Goal: Check status: Check status

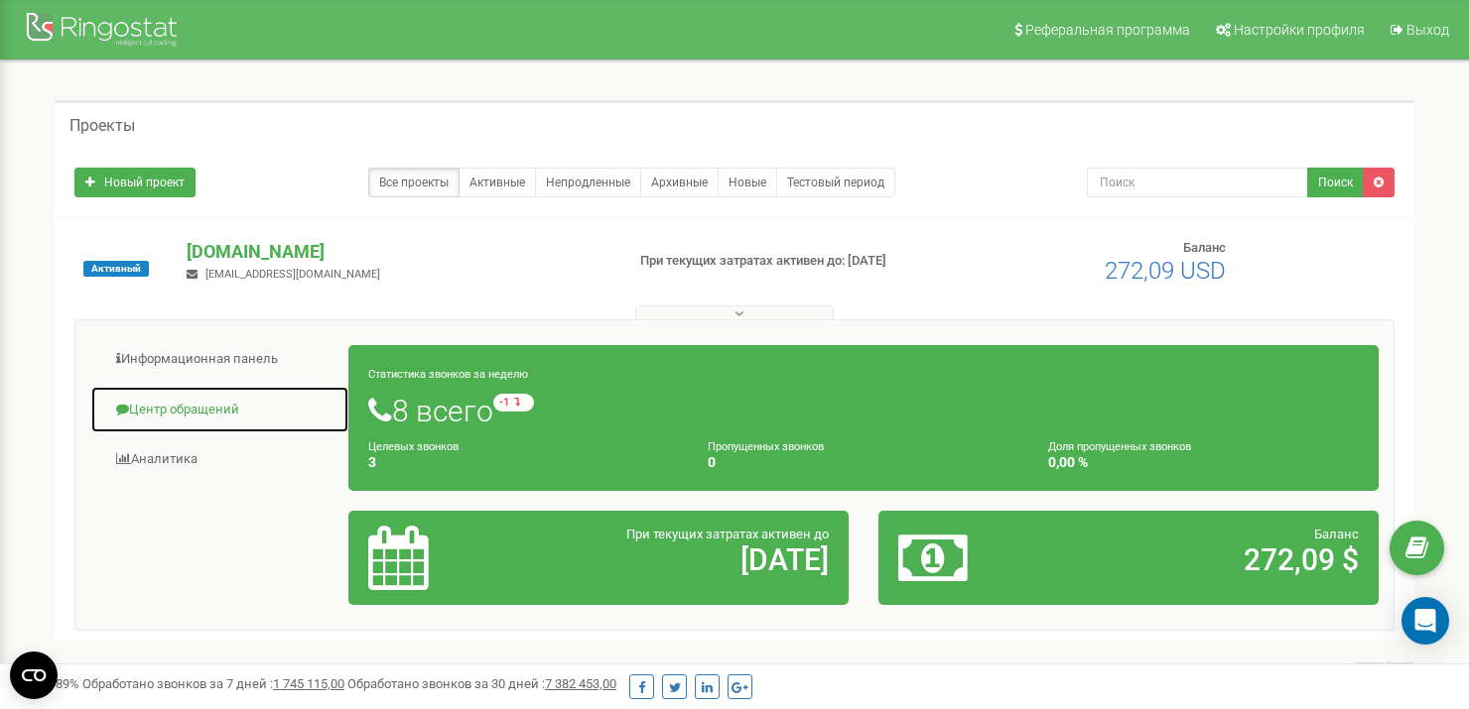
click at [195, 412] on link "Центр обращений" at bounding box center [219, 410] width 259 height 49
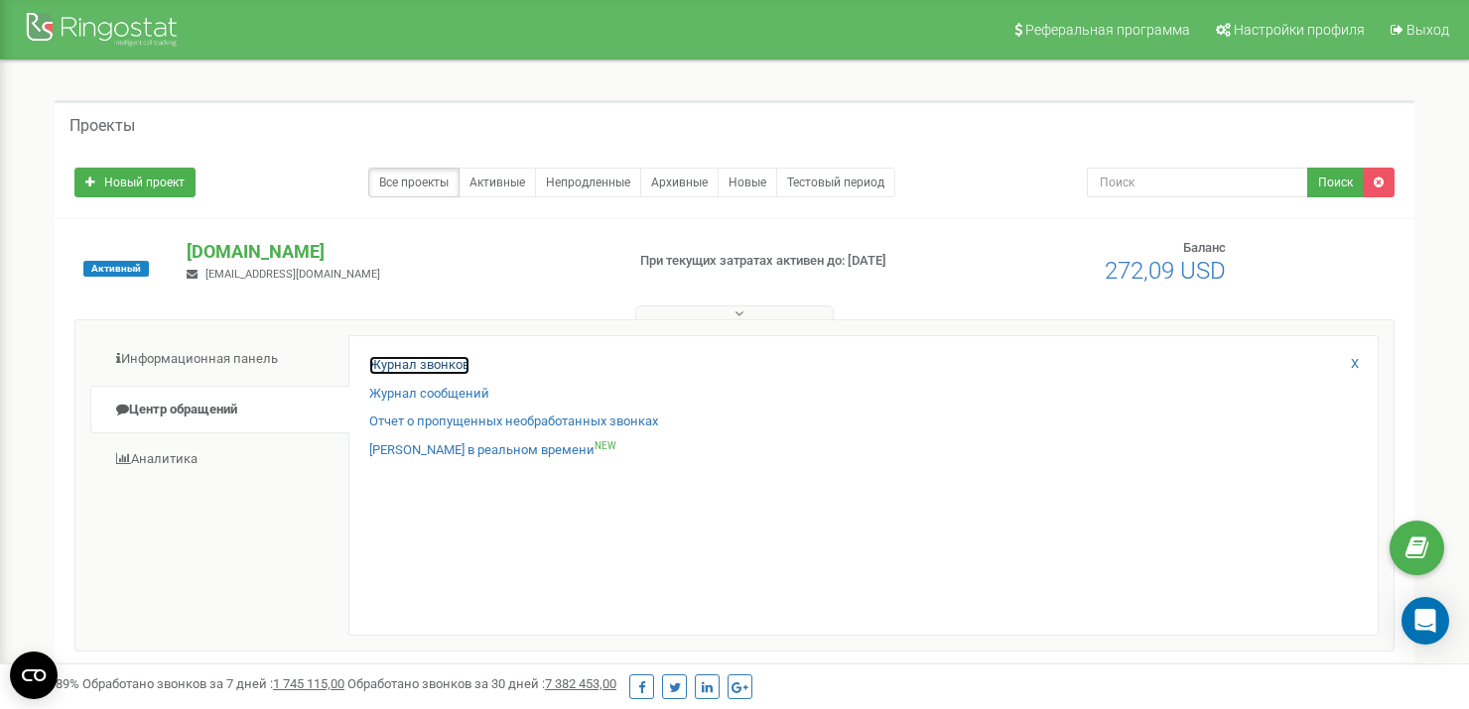
click at [459, 364] on link "Журнал звонков" at bounding box center [419, 365] width 100 height 19
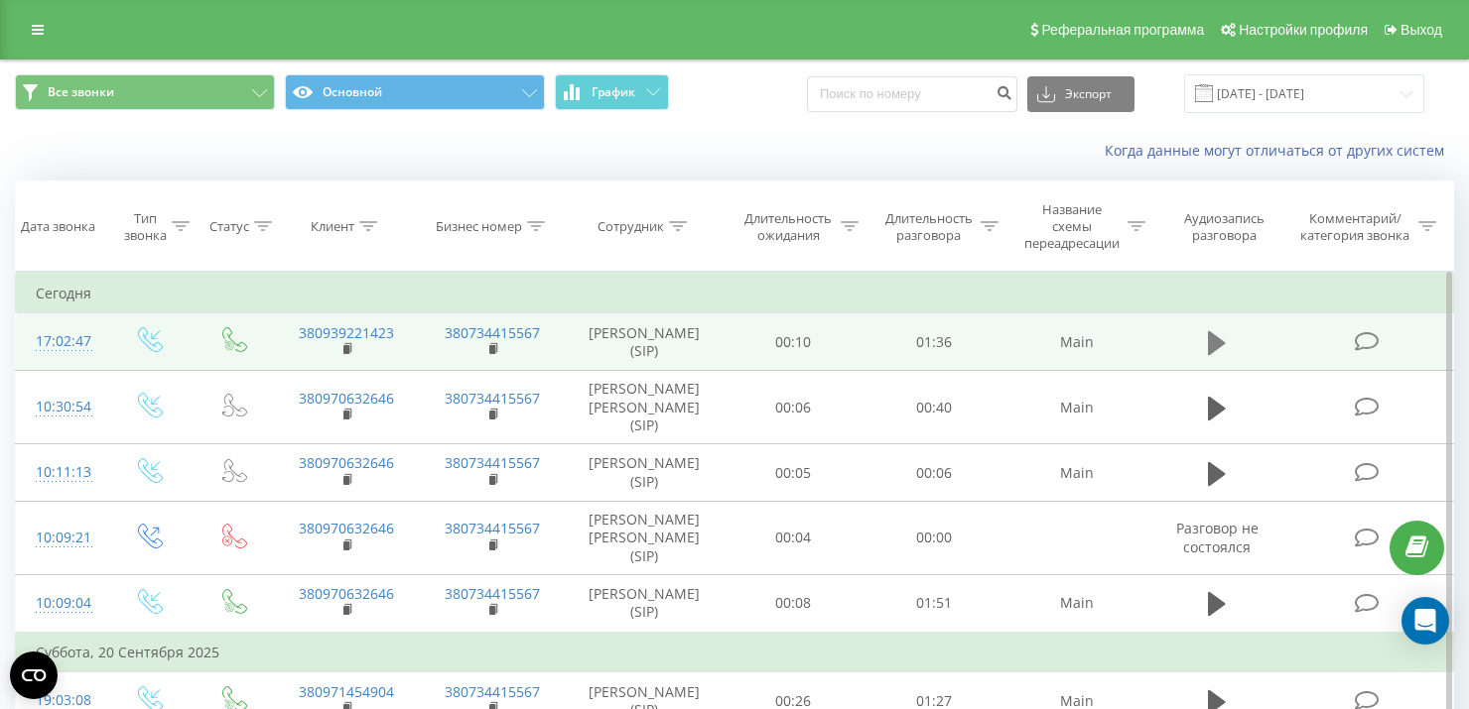
click at [1209, 334] on icon at bounding box center [1217, 343] width 18 height 24
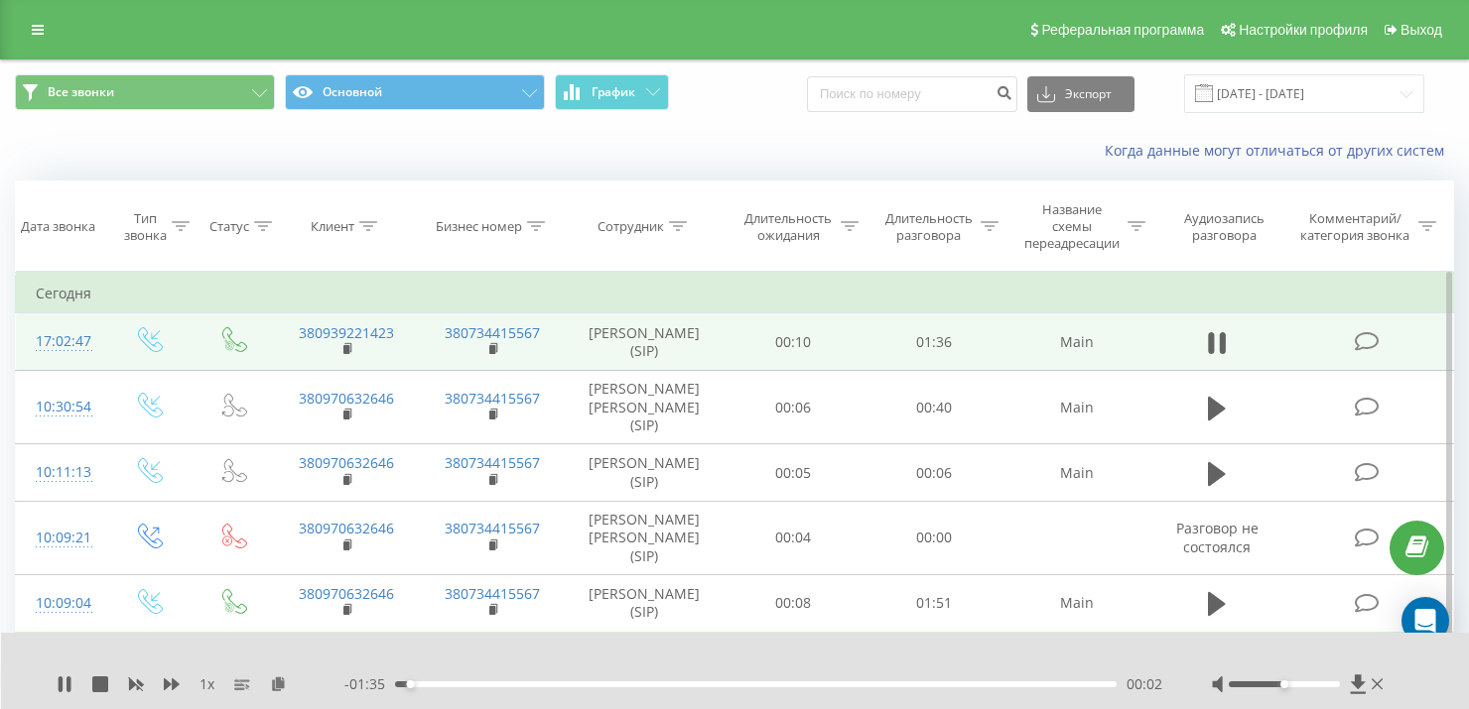
click at [970, 657] on div at bounding box center [722, 659] width 1065 height 22
drag, startPoint x: 1305, startPoint y: 690, endPoint x: 1317, endPoint y: 690, distance: 11.9
click at [1317, 690] on div at bounding box center [1300, 685] width 176 height 20
drag, startPoint x: 1315, startPoint y: 686, endPoint x: 1352, endPoint y: 685, distance: 37.7
click at [1351, 685] on div at bounding box center [1300, 685] width 176 height 20
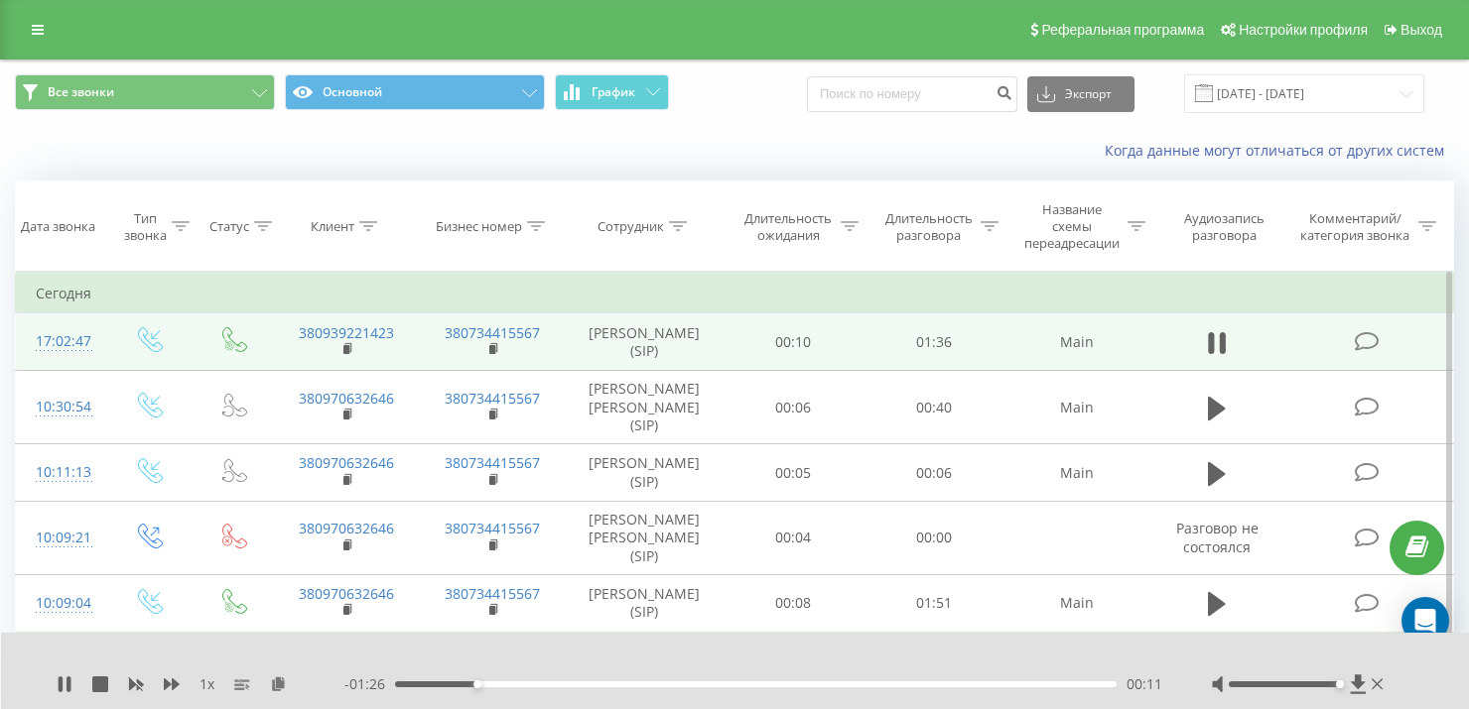
click at [1190, 658] on div at bounding box center [722, 659] width 1065 height 22
click at [824, 160] on div "Когда данные могут отличаться от других систем" at bounding box center [1009, 151] width 917 height 20
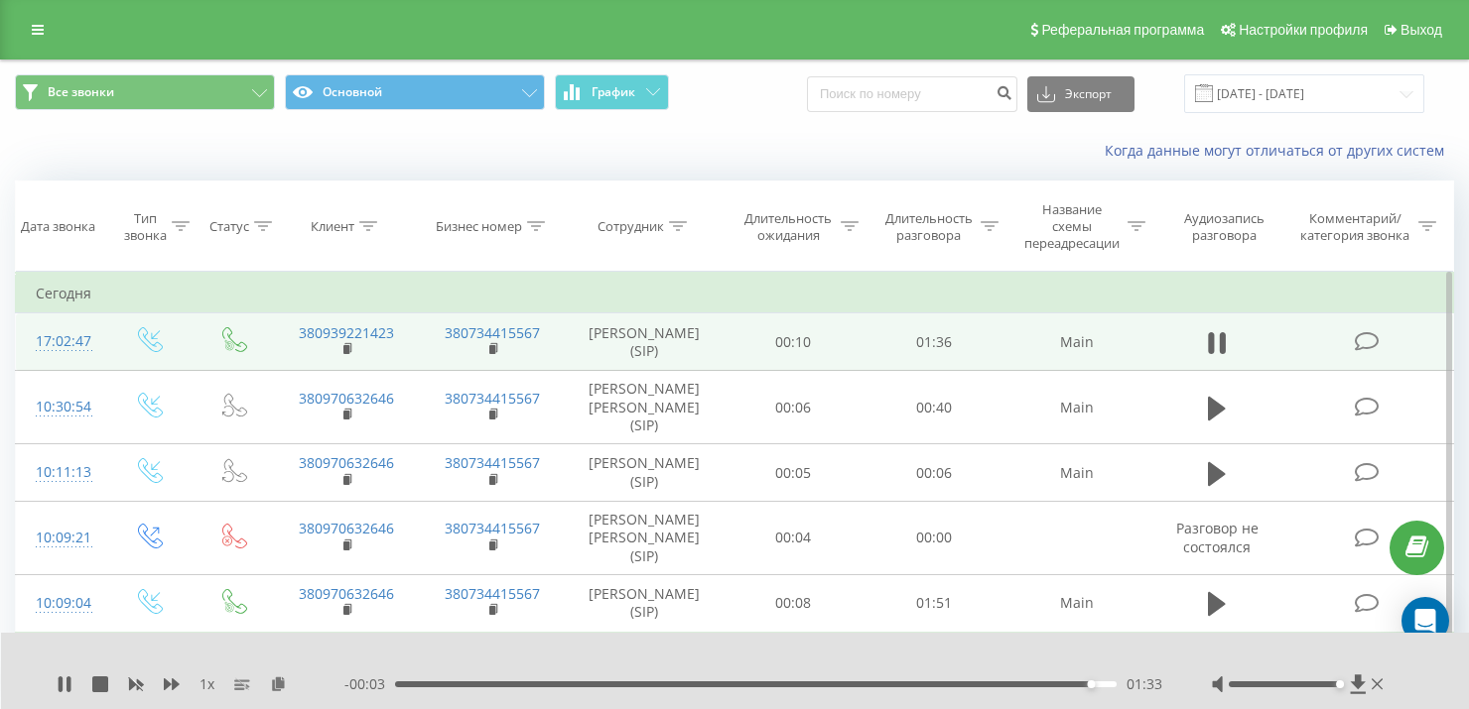
click at [161, 138] on div "Когда данные могут отличаться от других систем" at bounding box center [734, 151] width 1467 height 48
click at [343, 349] on rect at bounding box center [346, 349] width 6 height 9
